Goal: Task Accomplishment & Management: Manage account settings

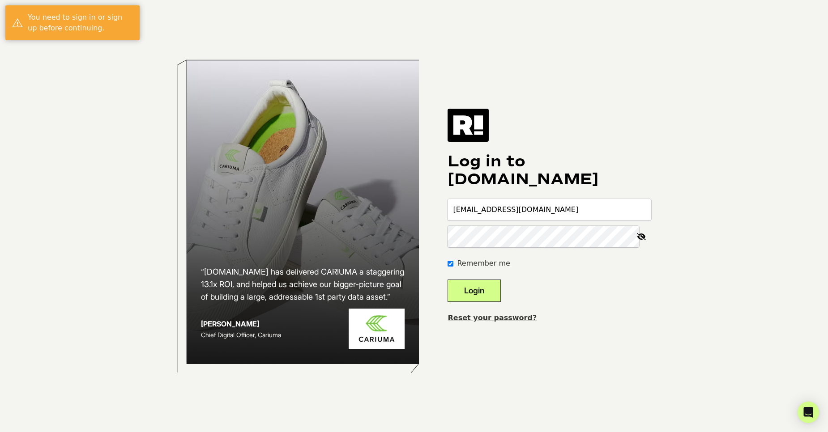
type input "[EMAIL_ADDRESS][DOMAIN_NAME]"
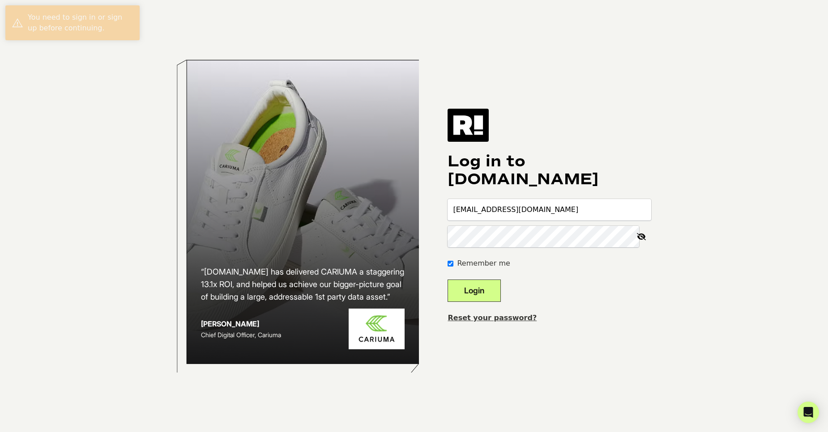
click at [490, 285] on button "Login" at bounding box center [474, 291] width 53 height 22
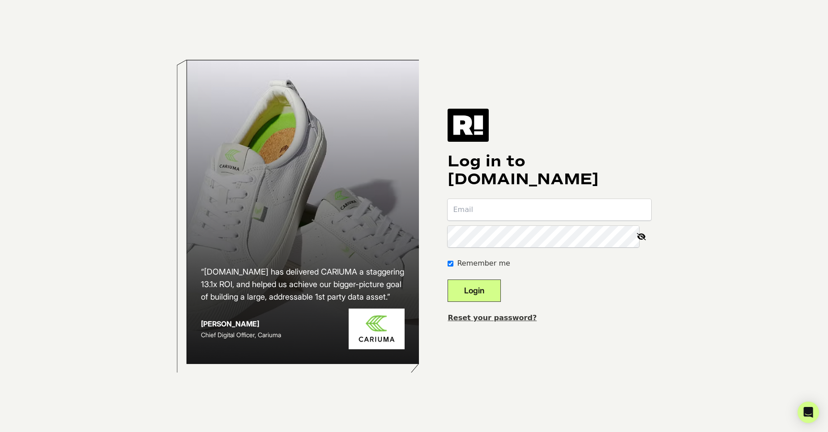
click at [501, 317] on link "Reset your password?" at bounding box center [492, 318] width 89 height 9
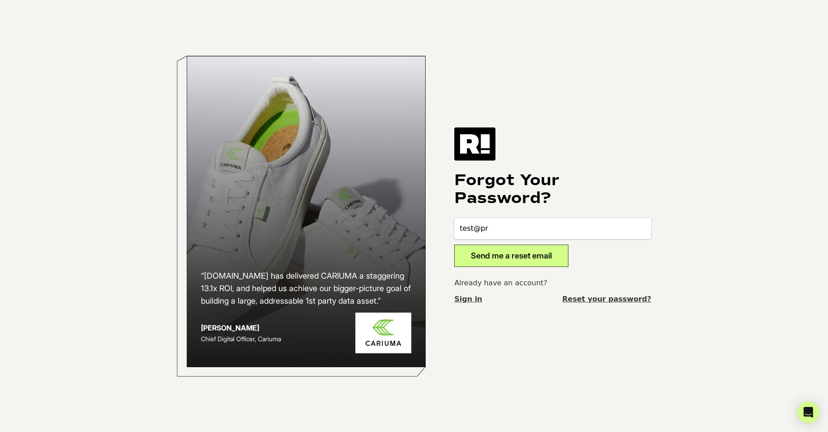
type input "[EMAIL_ADDRESS][DOMAIN_NAME]"
click at [499, 249] on button "Send me a reset email" at bounding box center [511, 256] width 114 height 22
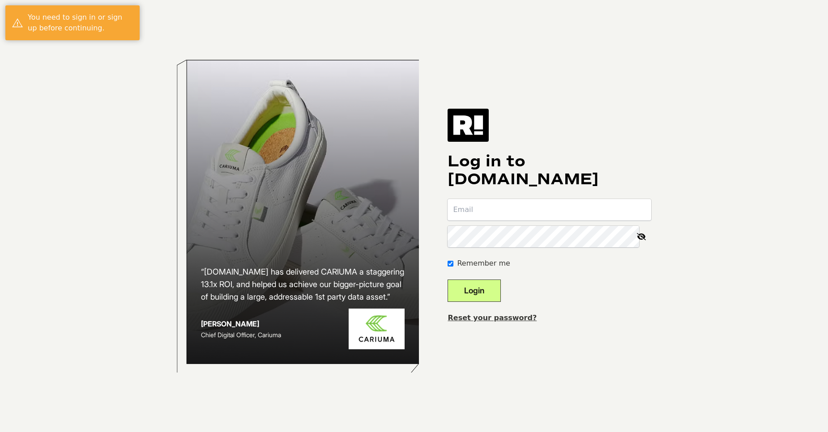
click at [511, 318] on link "Reset your password?" at bounding box center [492, 318] width 89 height 9
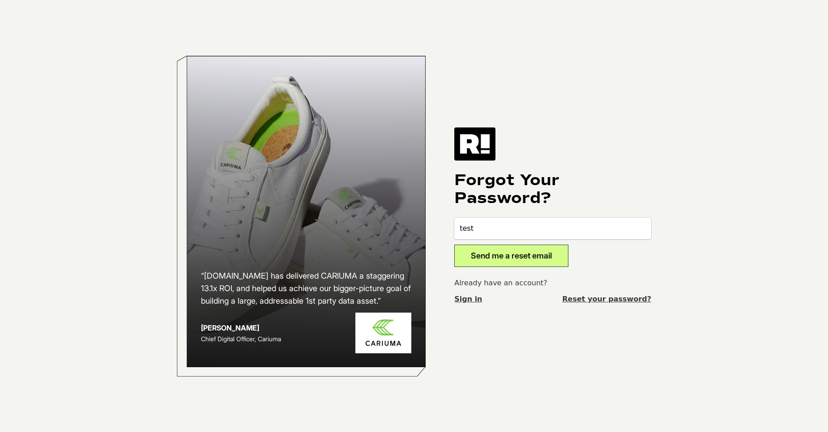
type input "[EMAIL_ADDRESS][DOMAIN_NAME]"
click at [485, 246] on button "Send me a reset email" at bounding box center [511, 256] width 114 height 22
